Goal: Navigation & Orientation: Find specific page/section

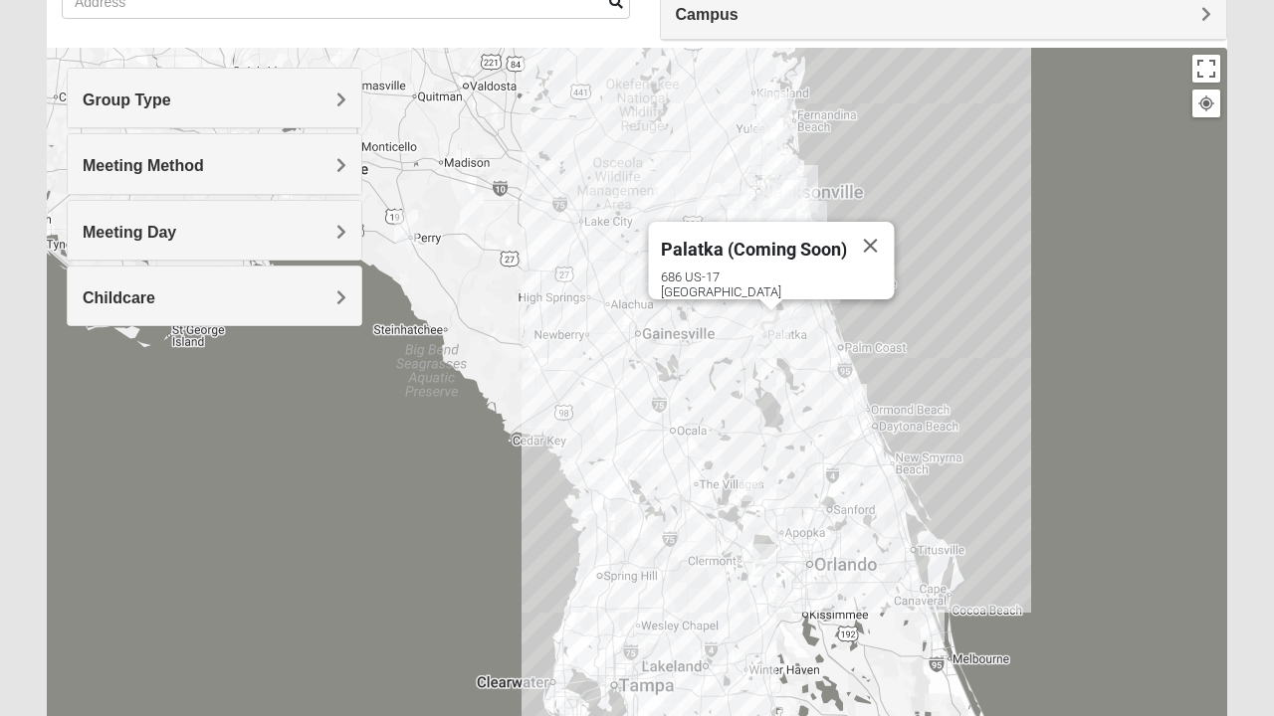
scroll to position [179, 0]
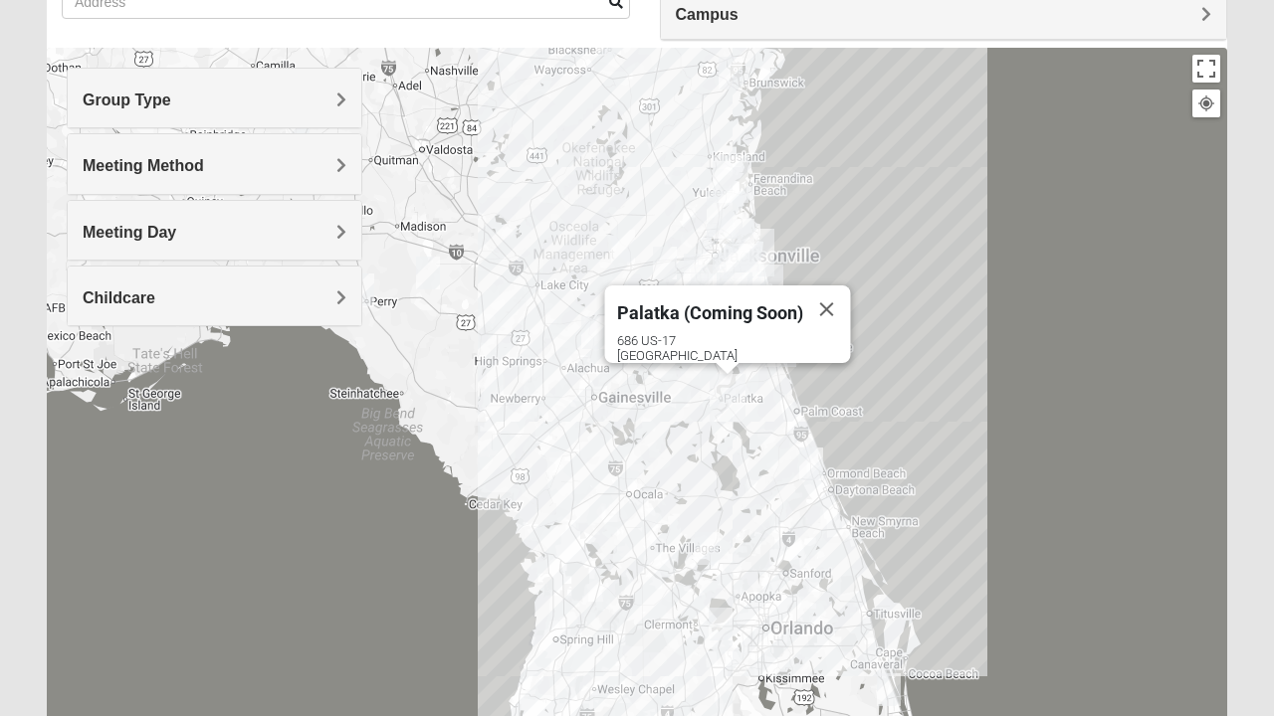
click at [826, 300] on button "Close" at bounding box center [827, 310] width 48 height 48
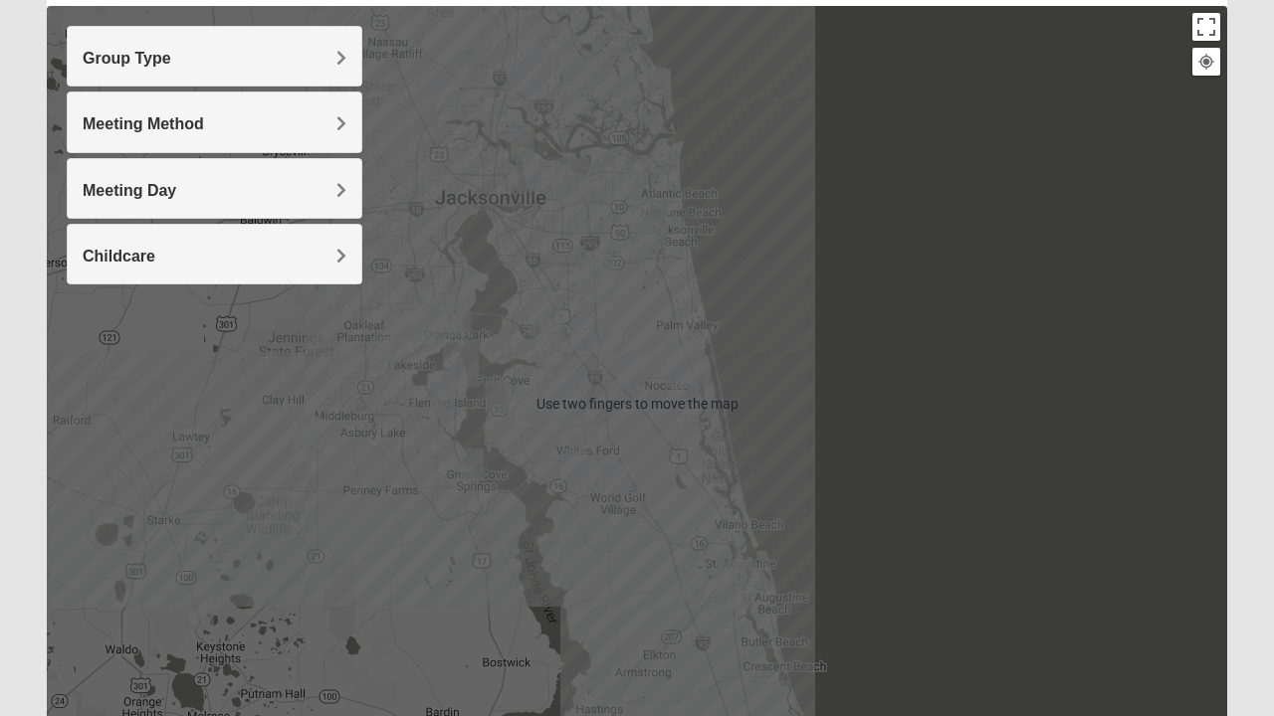
scroll to position [219, 0]
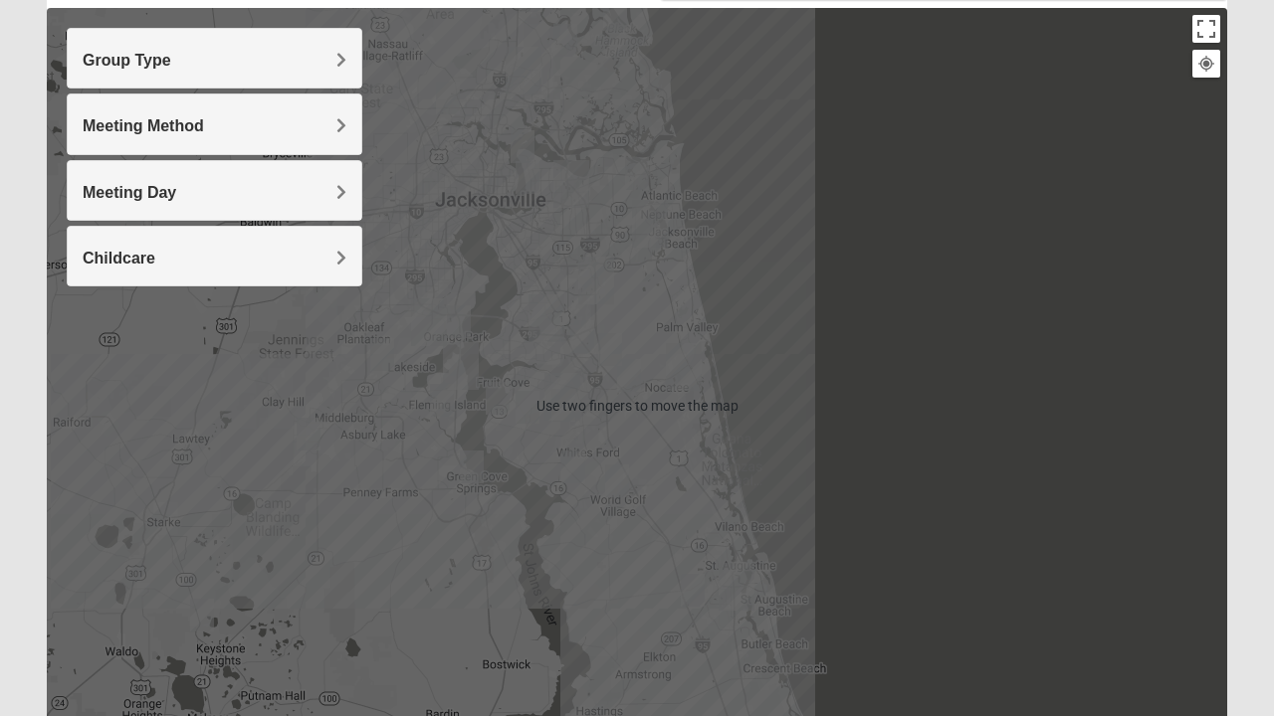
click at [724, 237] on div at bounding box center [637, 406] width 1180 height 796
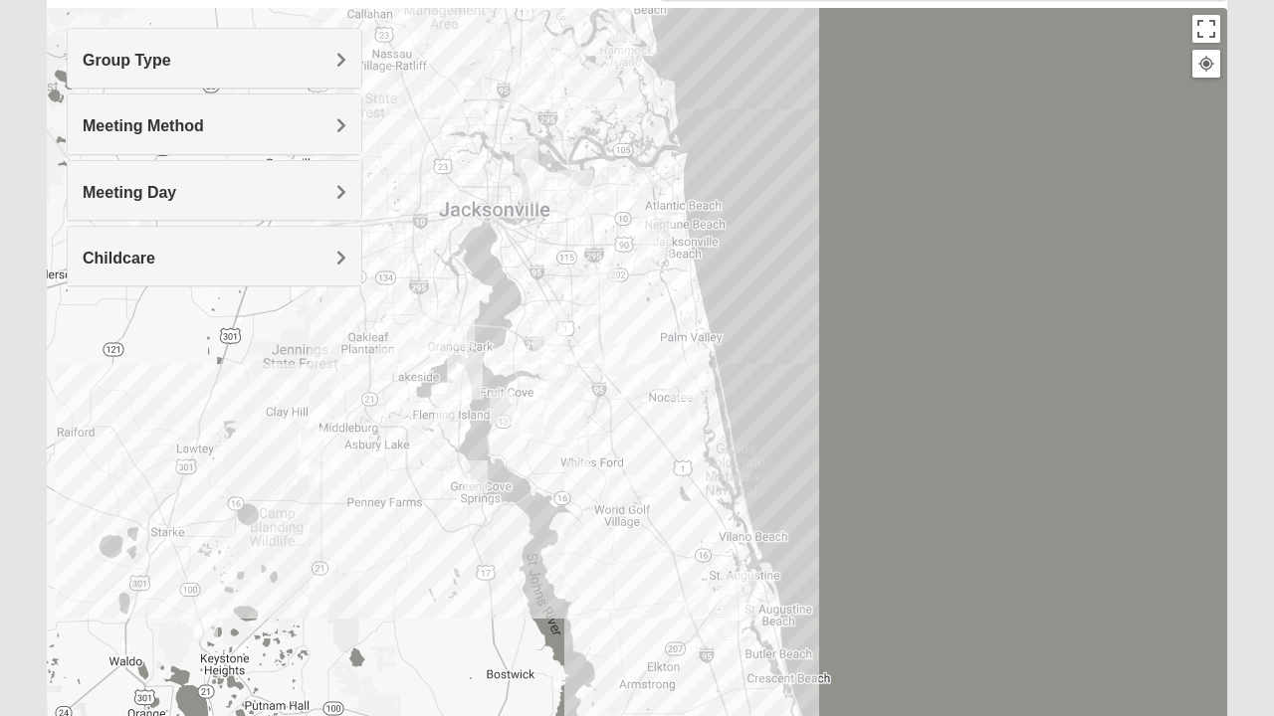
click at [641, 240] on img "San Pablo" at bounding box center [654, 234] width 52 height 64
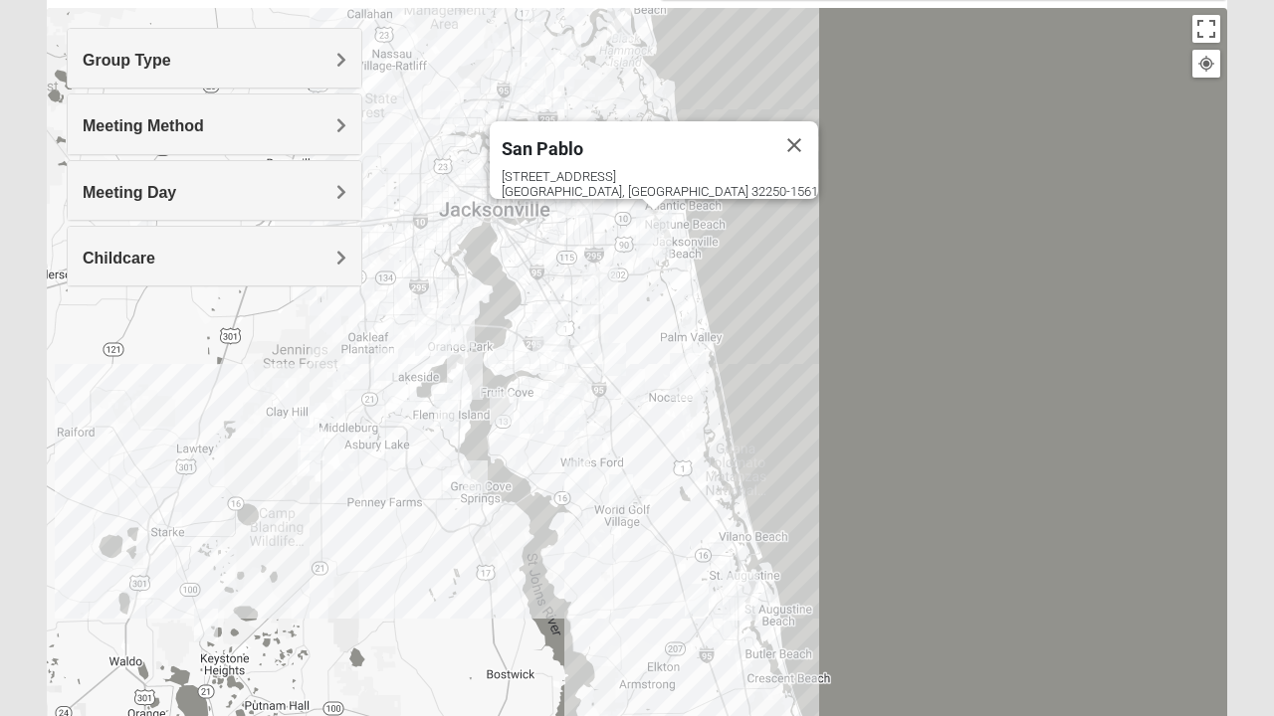
click at [369, 378] on img "Womens Winters 32065" at bounding box center [386, 364] width 40 height 49
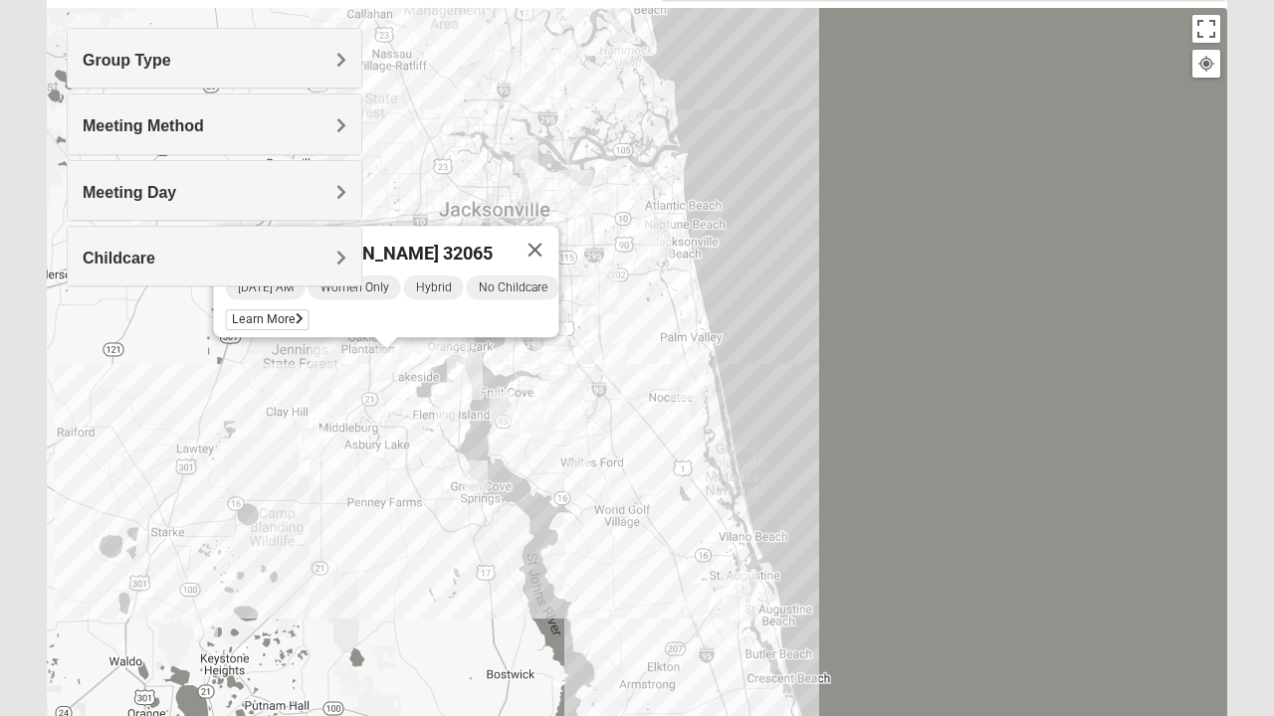
click at [559, 239] on button "Close" at bounding box center [535, 250] width 48 height 48
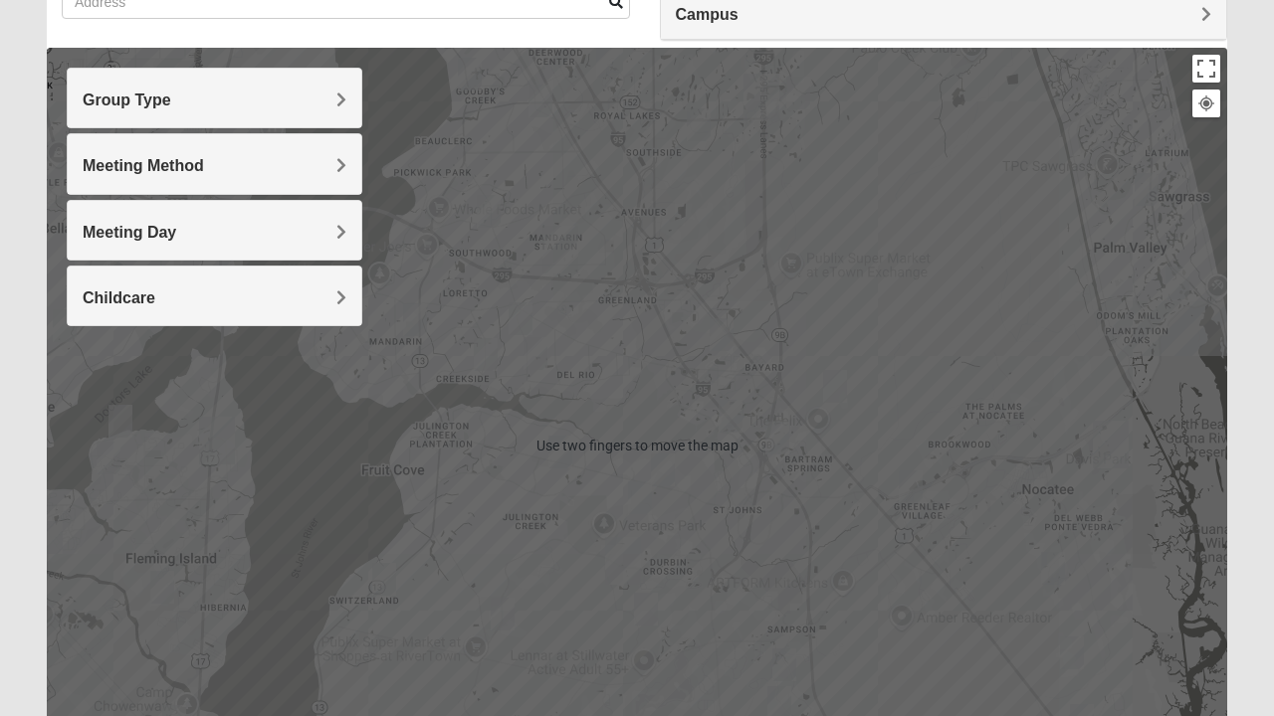
scroll to position [178, 0]
click at [568, 169] on div "To navigate, press the arrow keys." at bounding box center [637, 447] width 1180 height 796
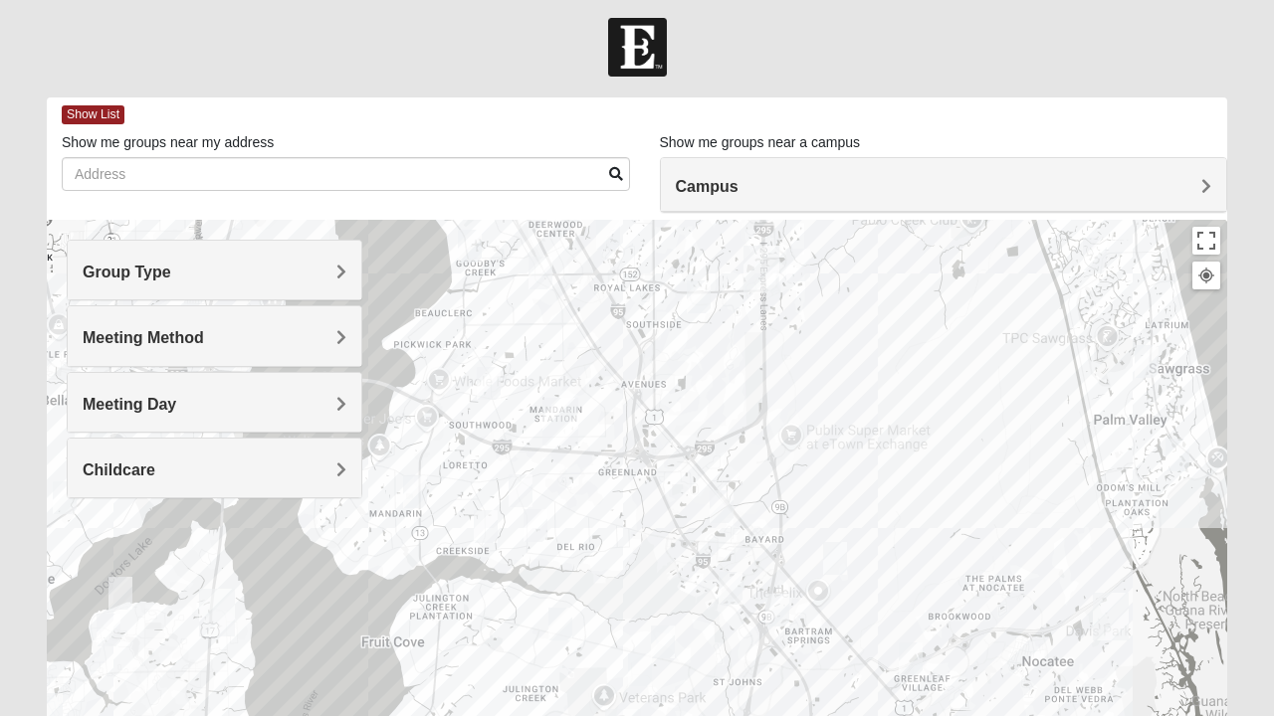
scroll to position [0, 0]
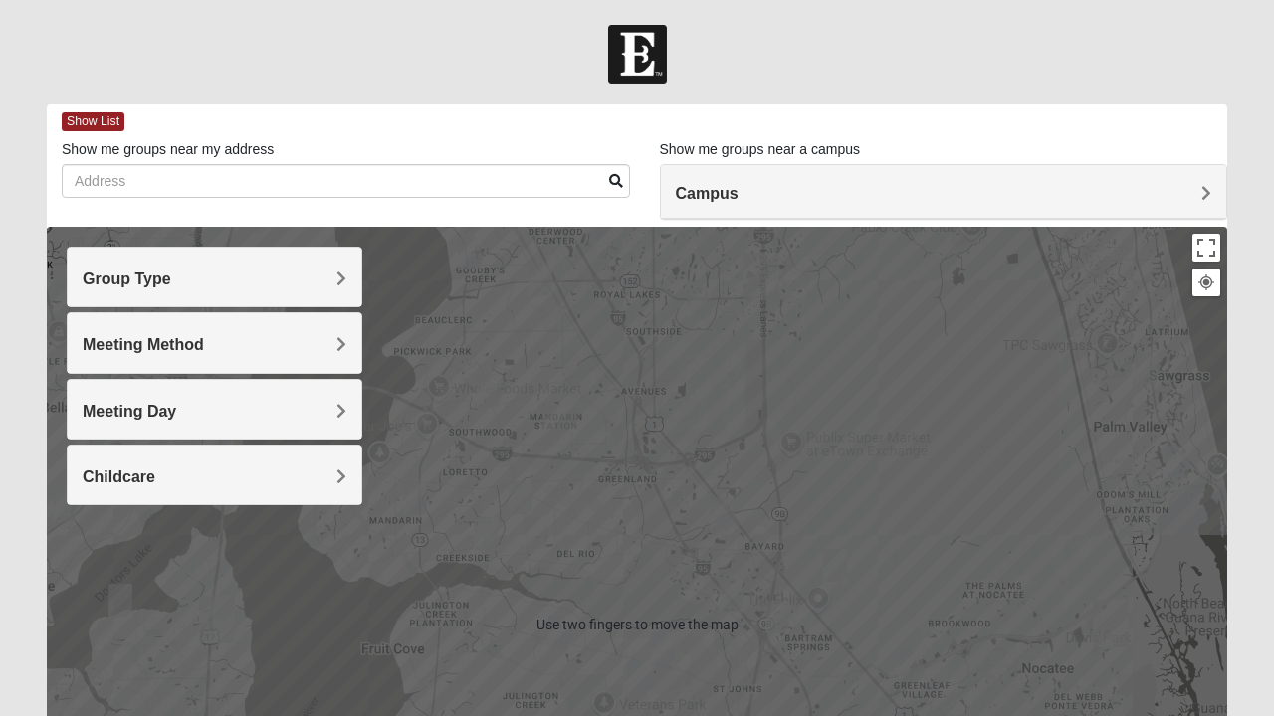
click at [627, 384] on div at bounding box center [637, 625] width 1180 height 796
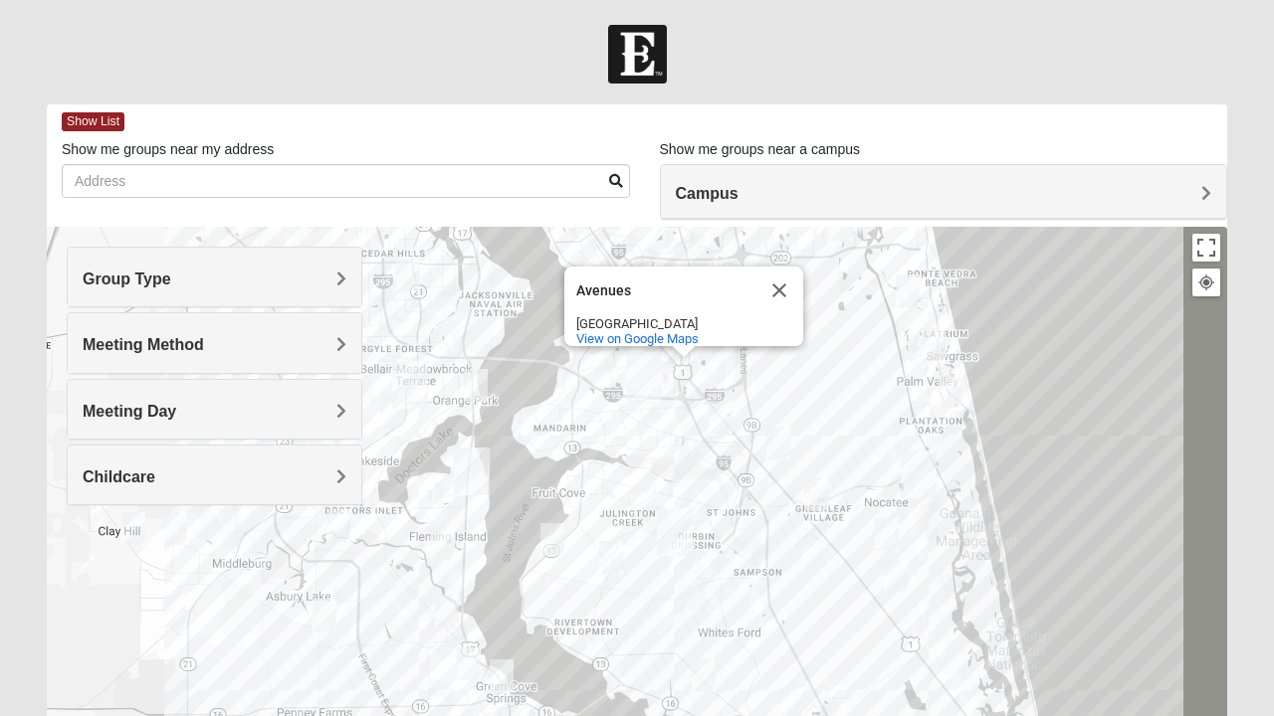
click at [784, 275] on button "Close" at bounding box center [779, 291] width 48 height 48
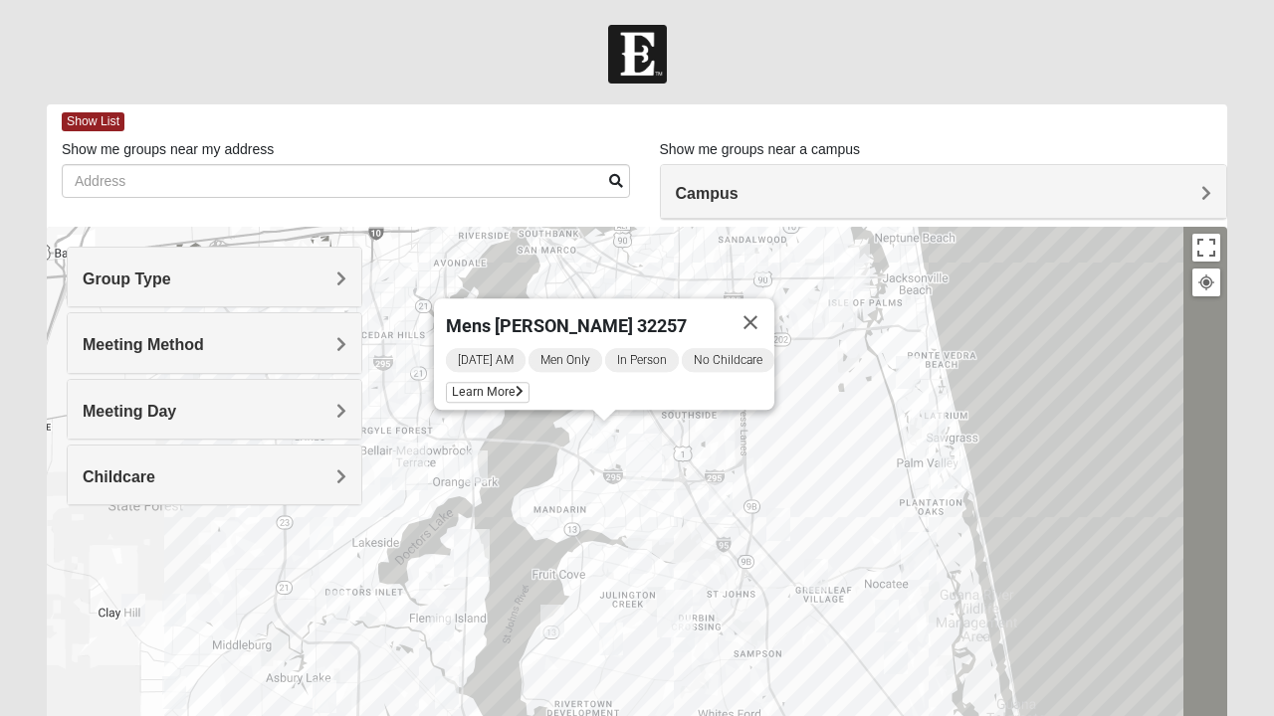
click at [774, 306] on button "Close" at bounding box center [750, 322] width 48 height 48
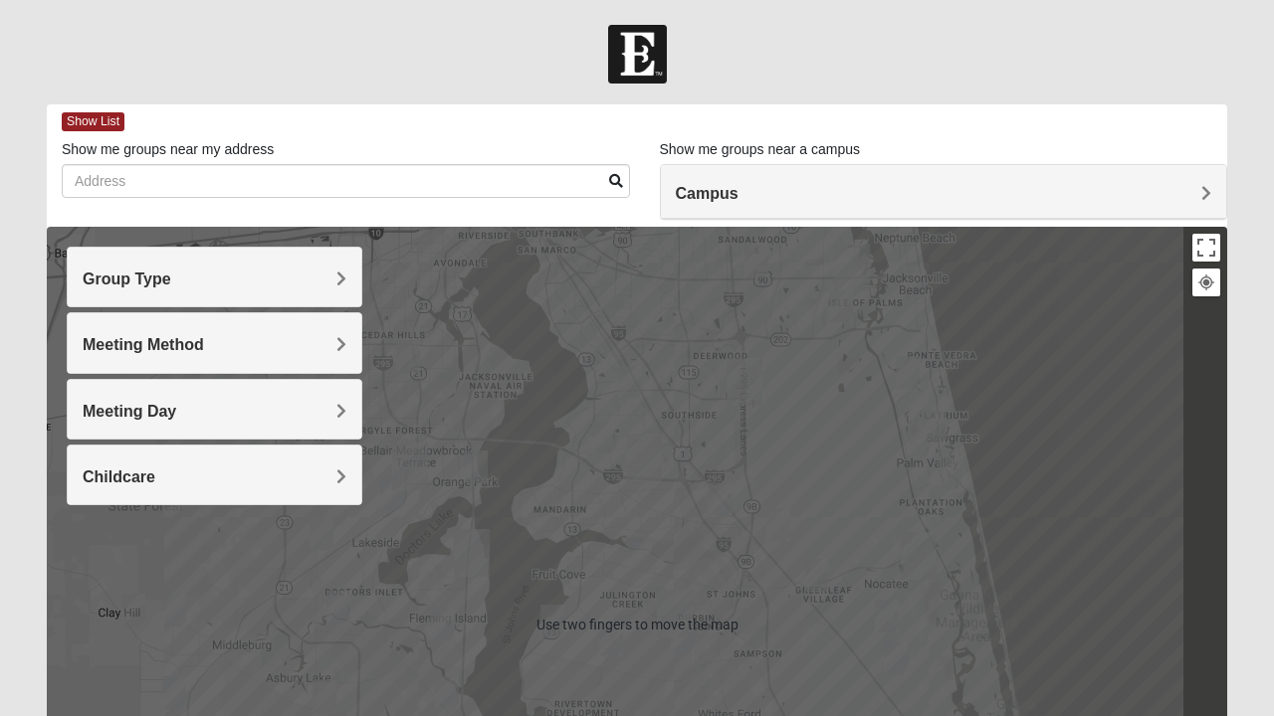
click at [531, 336] on div at bounding box center [637, 625] width 1180 height 796
